Goal: Feedback & Contribution: Submit feedback/report problem

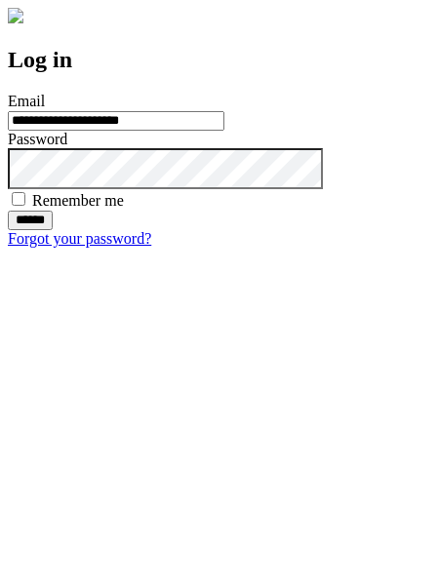
type input "**********"
click at [53, 230] on input "******" at bounding box center [30, 221] width 45 height 20
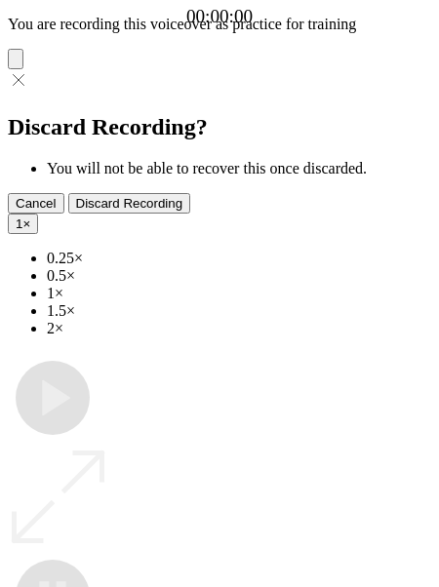
type input "**********"
